Goal: Task Accomplishment & Management: Manage account settings

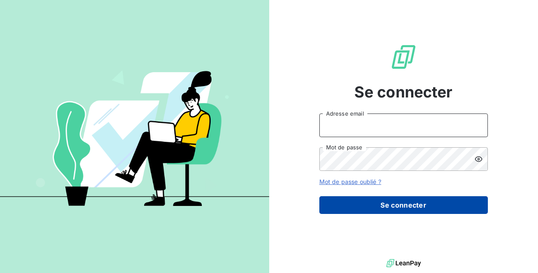
type input "[EMAIL_ADDRESS][DOMAIN_NAME]"
click at [396, 196] on button "Se connecter" at bounding box center [403, 205] width 169 height 18
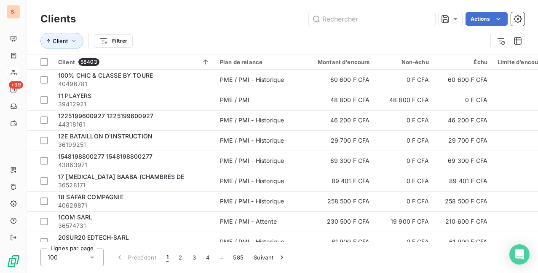
click at [175, 6] on div "Clients Actions Client Filtrer" at bounding box center [282, 27] width 511 height 54
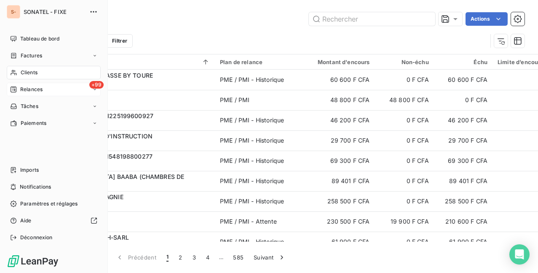
click at [44, 89] on div "+99 Relances" at bounding box center [54, 89] width 94 height 13
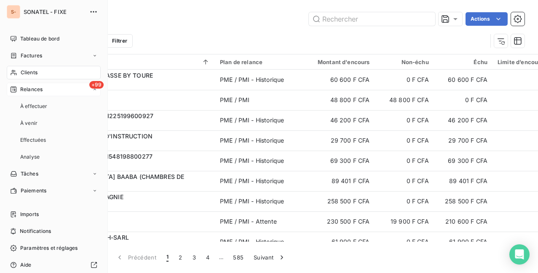
click at [44, 89] on div "+99 Relances" at bounding box center [54, 89] width 94 height 13
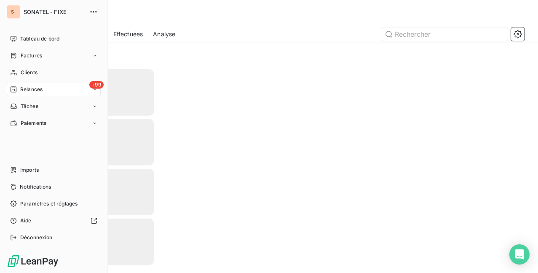
click at [43, 90] on div "+99 Relances" at bounding box center [54, 89] width 94 height 13
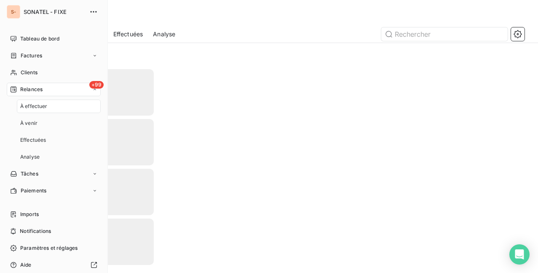
click at [39, 114] on nav "À effectuer À venir Effectuées Analyse" at bounding box center [59, 131] width 84 height 64
click at [40, 107] on span "À effectuer" at bounding box center [33, 106] width 27 height 8
click at [54, 105] on div "À effectuer" at bounding box center [59, 105] width 84 height 13
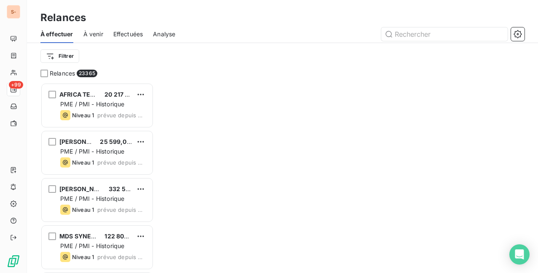
scroll to position [183, 106]
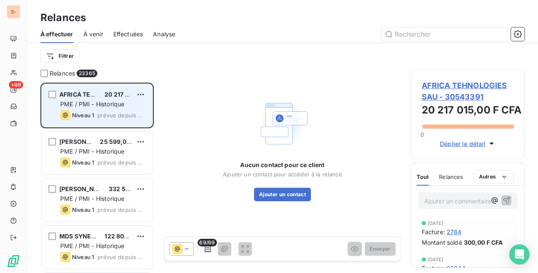
click at [97, 118] on div "Niveau 1 prévue depuis 2133 jours" at bounding box center [103, 115] width 86 height 10
click at [100, 103] on span "PME / PMI - Historique" at bounding box center [92, 103] width 64 height 7
drag, startPoint x: 100, startPoint y: 103, endPoint x: 102, endPoint y: 111, distance: 8.8
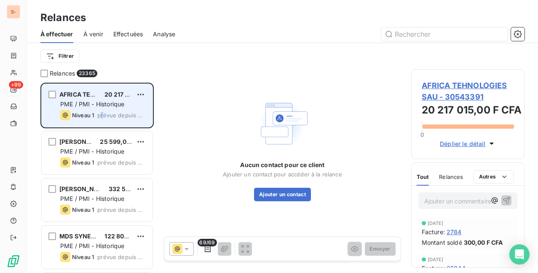
click at [102, 111] on div "Niveau 1 prévue depuis 2133 jours" at bounding box center [103, 115] width 86 height 10
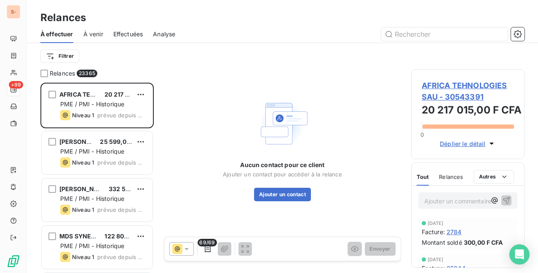
click at [185, 249] on icon at bounding box center [186, 248] width 8 height 8
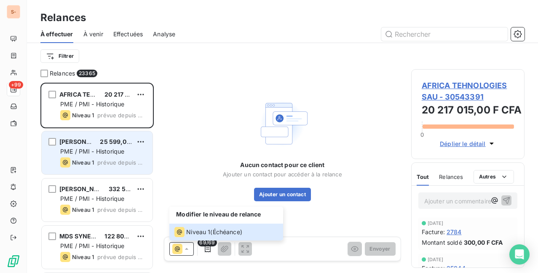
click at [117, 151] on span "PME / PMI - Historique" at bounding box center [92, 151] width 64 height 7
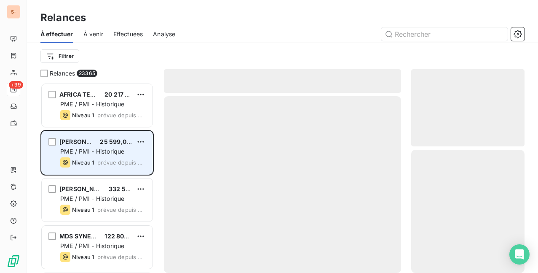
click at [117, 151] on span "PME / PMI - Historique" at bounding box center [92, 151] width 64 height 7
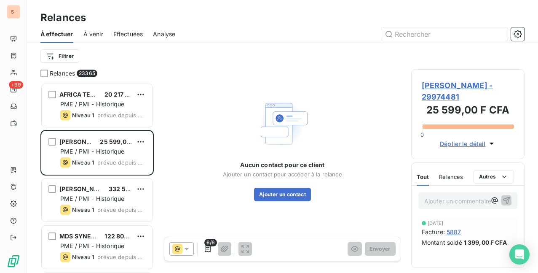
click at [207, 245] on span "6/6" at bounding box center [210, 243] width 13 height 8
click at [210, 249] on icon "button" at bounding box center [208, 248] width 6 height 7
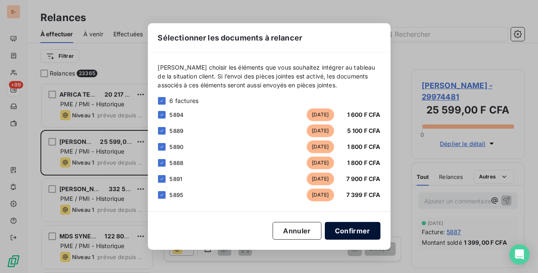
click at [358, 231] on button "Confirmer" at bounding box center [353, 231] width 56 height 18
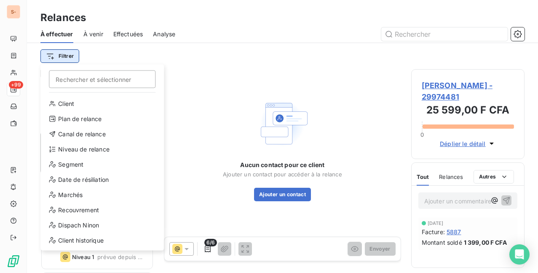
click at [70, 55] on html "S- +99 Relances À effectuer À venir Effectuées Analyse Filtrer Rechercher et sé…" at bounding box center [269, 136] width 538 height 273
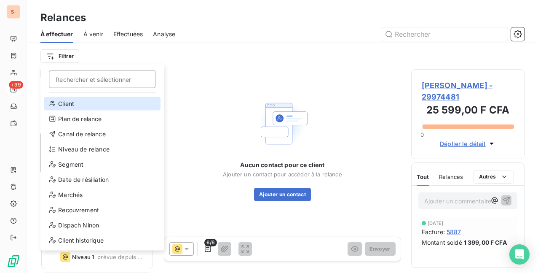
click at [70, 107] on div "Client" at bounding box center [102, 103] width 117 height 13
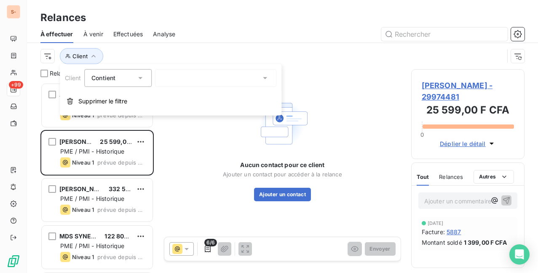
click at [142, 75] on icon at bounding box center [140, 78] width 8 height 8
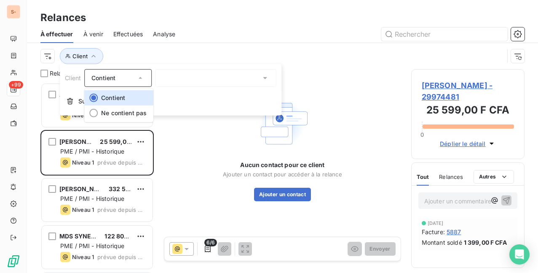
click at [224, 82] on div at bounding box center [215, 78] width 121 height 18
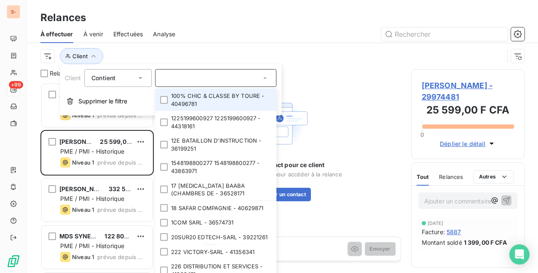
click at [170, 99] on li "100% CHIC & CLASSE BY TOURE - 40496781" at bounding box center [215, 100] width 121 height 22
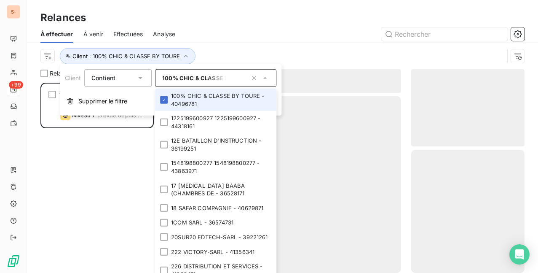
scroll to position [183, 106]
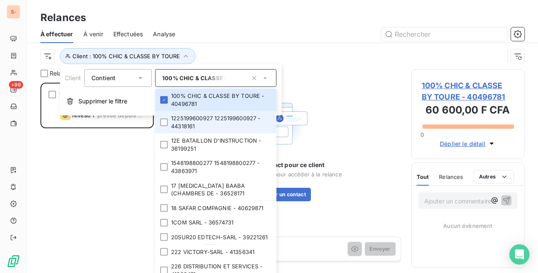
click at [166, 118] on li "1225199600927 1225199600927 - 44318161" at bounding box center [215, 122] width 121 height 22
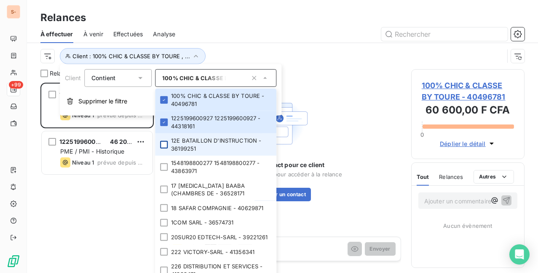
click at [167, 141] on div at bounding box center [164, 145] width 8 height 8
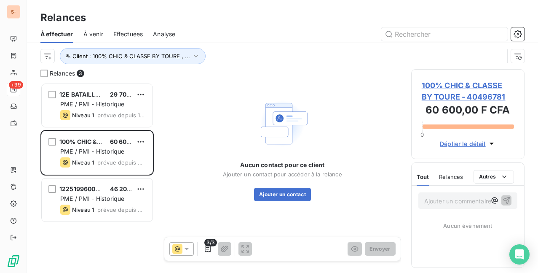
click at [235, 47] on div "Client : 100% CHIC & CLASSE BY TOURE , ..." at bounding box center [282, 56] width 484 height 26
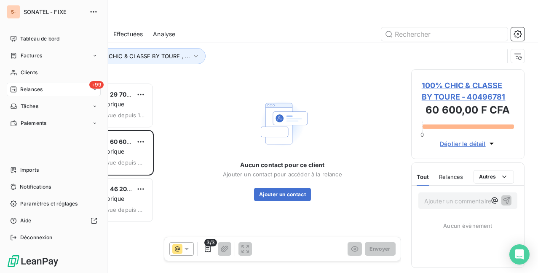
click at [40, 11] on span "SONATEL - FIXE" at bounding box center [54, 11] width 61 height 7
click at [97, 12] on icon "button" at bounding box center [93, 12] width 8 height 8
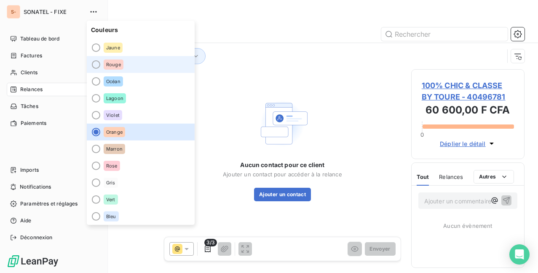
click at [115, 66] on span "Rouge" at bounding box center [113, 64] width 15 height 5
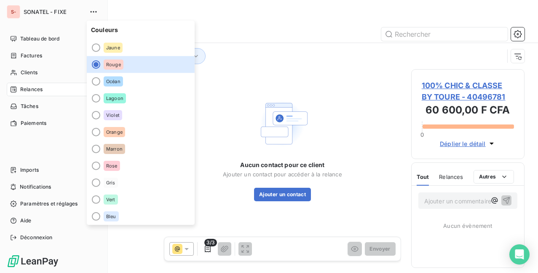
click at [72, 27] on div "S- SONATEL - FIXE Tableau de bord Factures Clients +99 Relances Tâches Paiement…" at bounding box center [54, 136] width 108 height 273
click at [37, 58] on span "Factures" at bounding box center [31, 56] width 21 height 8
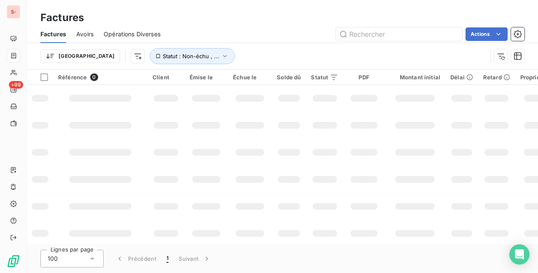
click at [235, 11] on div "Factures" at bounding box center [282, 17] width 511 height 15
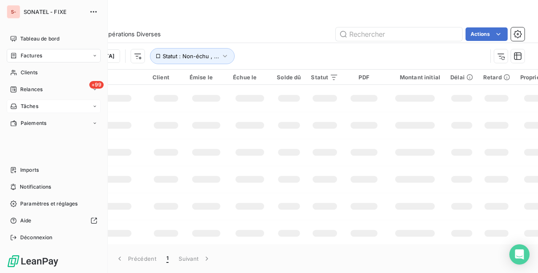
click at [27, 106] on span "Tâches" at bounding box center [30, 106] width 18 height 8
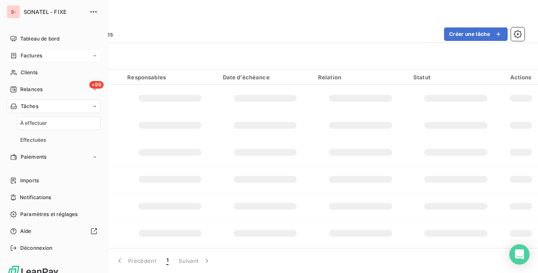
click at [28, 124] on span "À effectuer" at bounding box center [33, 123] width 27 height 8
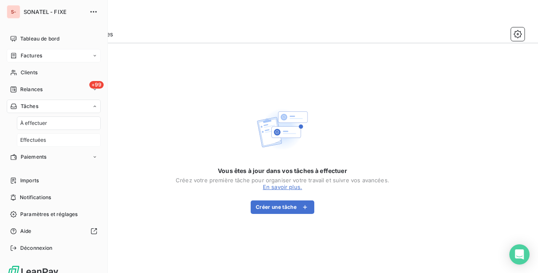
click at [31, 141] on span "Effectuées" at bounding box center [33, 140] width 26 height 8
click at [34, 157] on span "Paiements" at bounding box center [34, 157] width 26 height 8
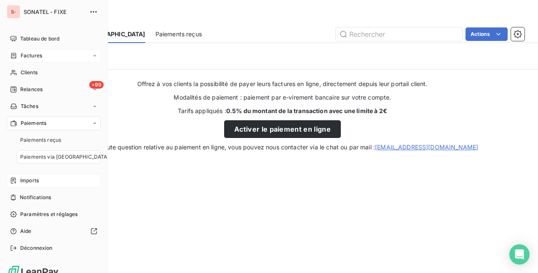
click at [32, 180] on span "Imports" at bounding box center [29, 181] width 19 height 8
